Goal: Find contact information: Find contact information

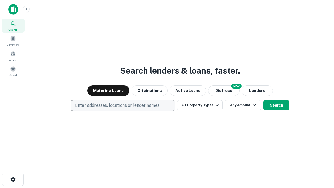
click at [123, 106] on p "Enter addresses, locations or lender names" at bounding box center [117, 105] width 84 height 6
type input "**********"
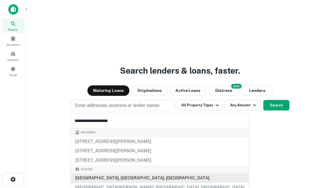
click at [125, 178] on div "Santa Monica, CA, USA" at bounding box center [160, 177] width 178 height 9
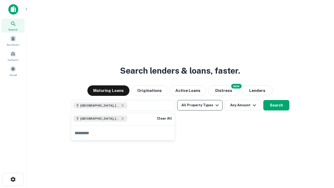
click at [200, 105] on button "All Property Types" at bounding box center [199, 105] width 45 height 10
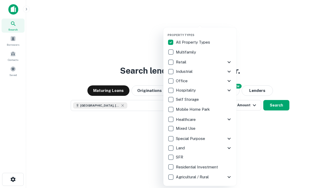
click at [204, 32] on button "button" at bounding box center [204, 32] width 73 height 0
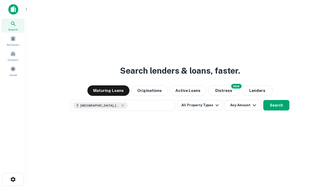
scroll to position [8, 0]
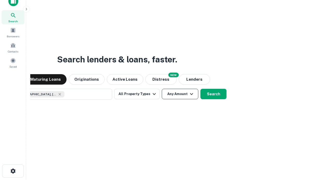
click at [162, 89] on button "Any Amount" at bounding box center [180, 94] width 37 height 10
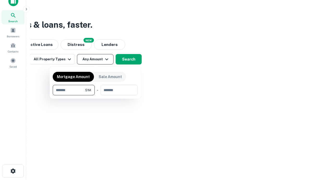
type input "*******"
click at [95, 95] on button "button" at bounding box center [95, 95] width 85 height 0
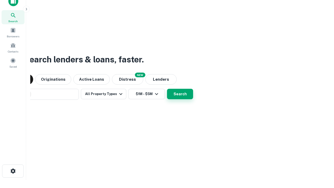
click at [167, 89] on button "Search" at bounding box center [180, 94] width 26 height 10
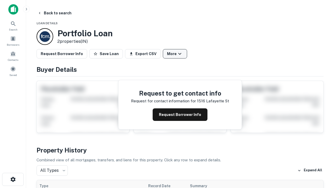
click at [175, 54] on button "More" at bounding box center [175, 53] width 24 height 9
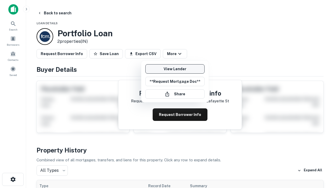
click at [175, 69] on link "View Lender" at bounding box center [175, 68] width 59 height 9
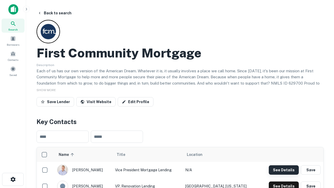
click at [284, 170] on button "See Details" at bounding box center [284, 169] width 30 height 9
